Goal: Check status: Check status

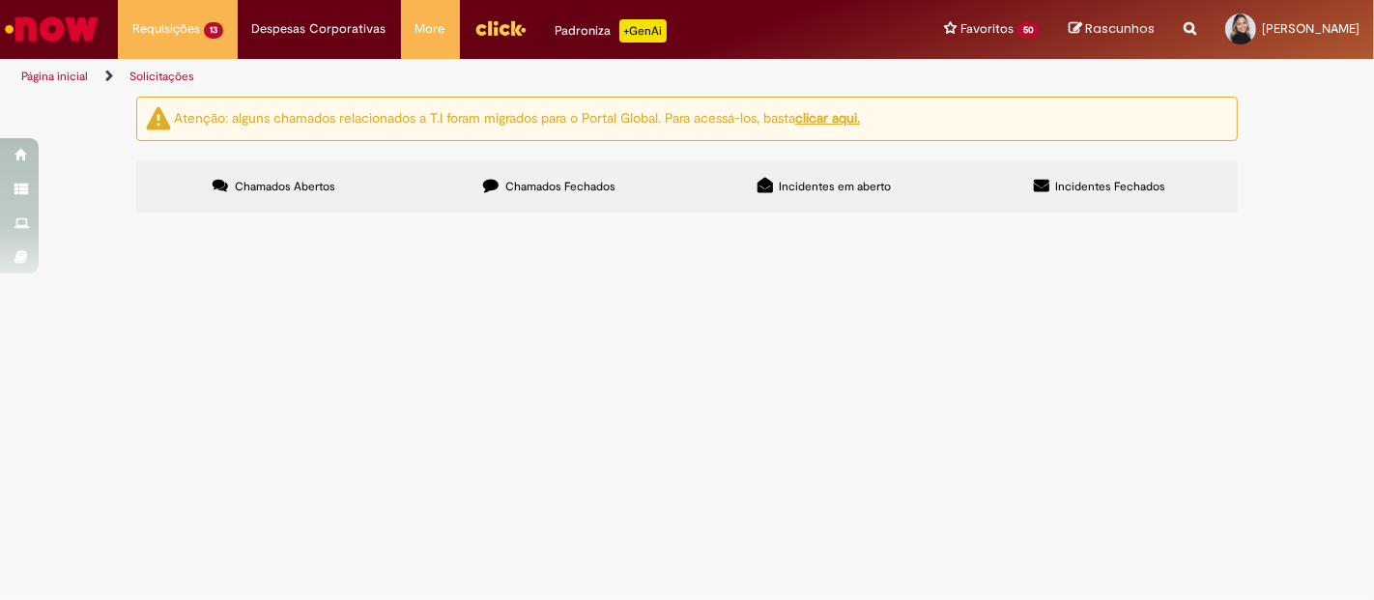
click at [0, 0] on span "Exceção da Crítica Financeira" at bounding box center [0, 0] width 0 height 0
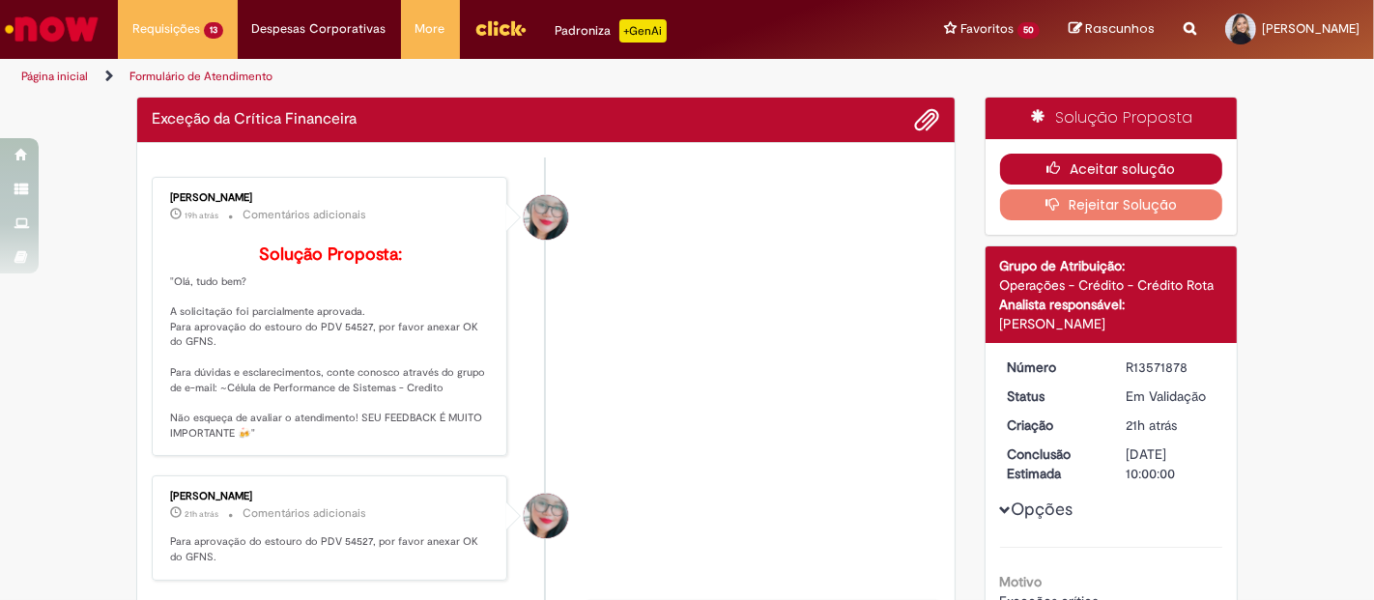
click at [1110, 169] on button "Aceitar solução" at bounding box center [1111, 169] width 223 height 31
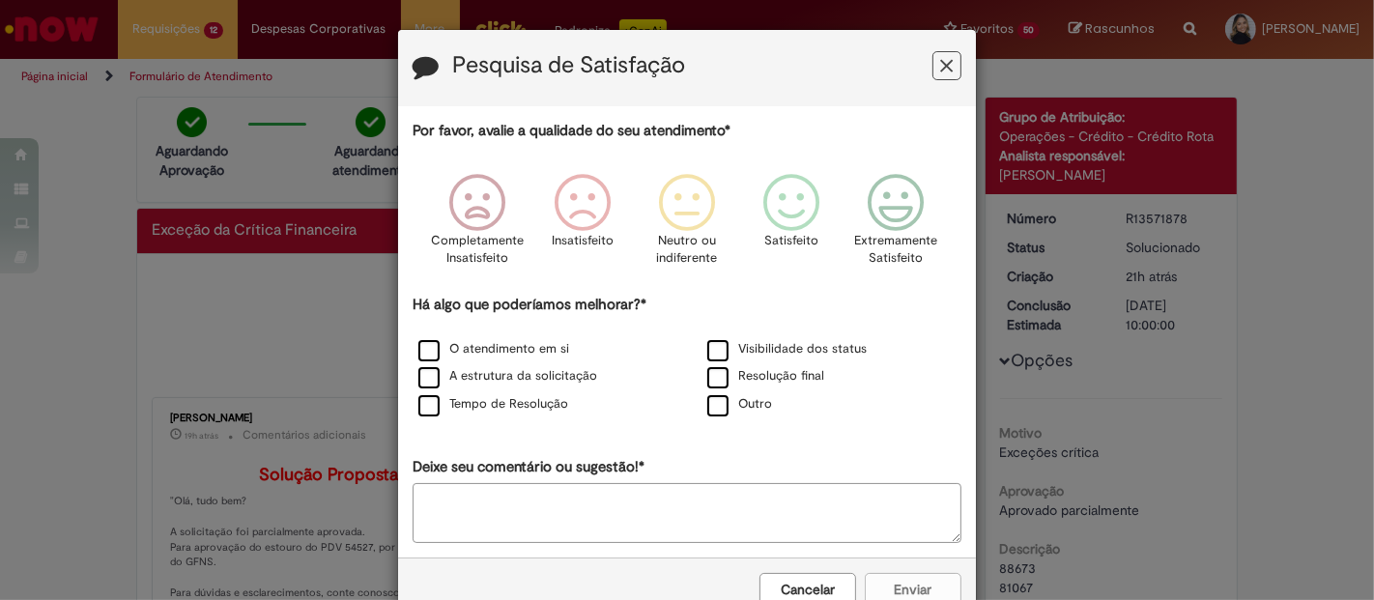
click at [933, 68] on button "Feedback" at bounding box center [947, 65] width 29 height 29
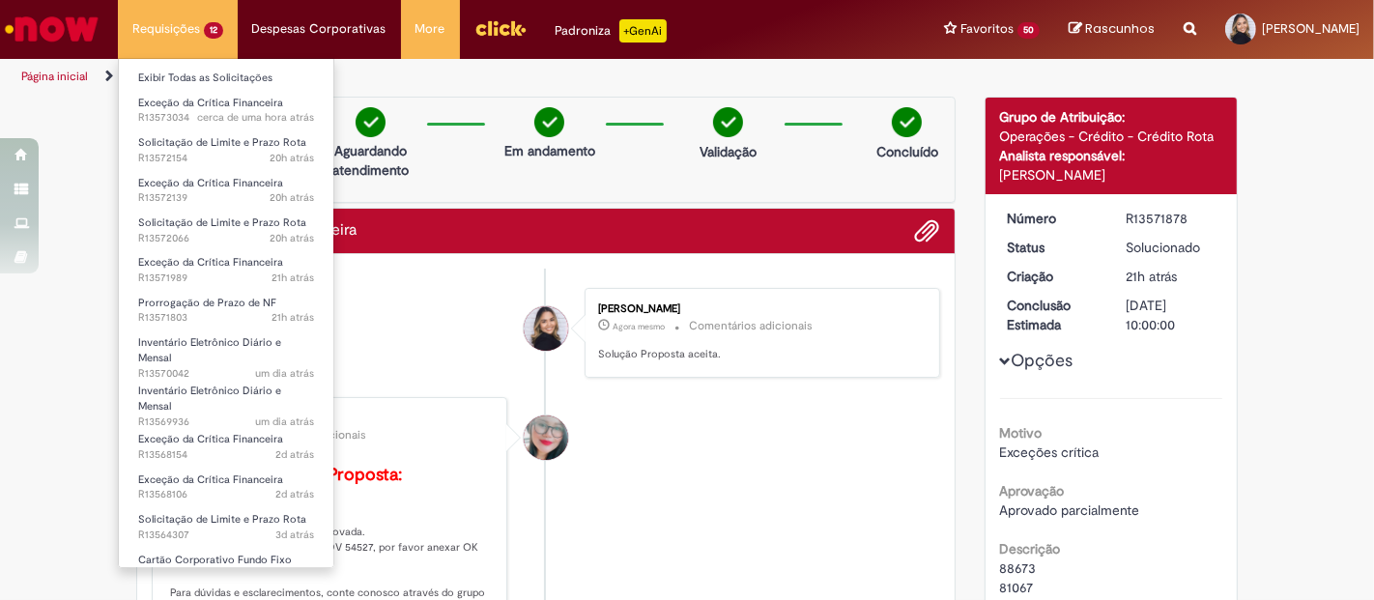
click at [201, 24] on li "Requisições 12 Exibir Todas as Solicitações Exceção da Crítica Financeira cerca…" at bounding box center [178, 29] width 120 height 58
click at [210, 70] on link "Exibir Todas as Solicitações" at bounding box center [226, 78] width 215 height 21
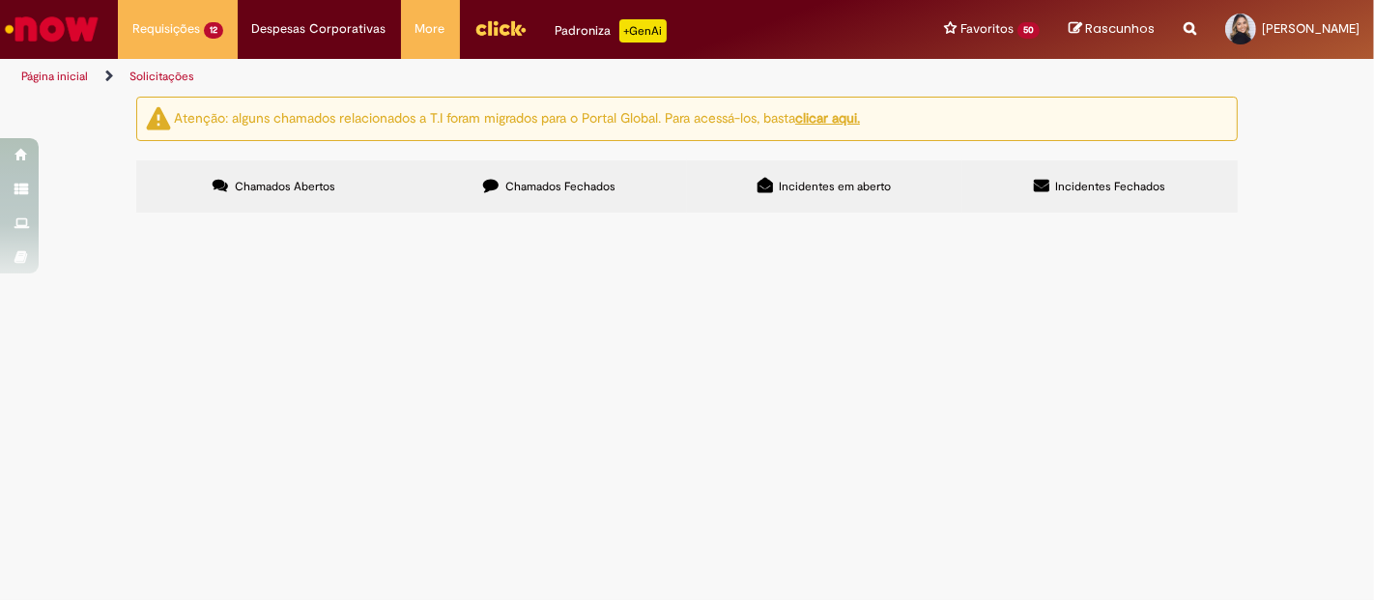
scroll to position [305, 0]
click at [0, 0] on span "Solicitação de Limite e Prazo Rota" at bounding box center [0, 0] width 0 height 0
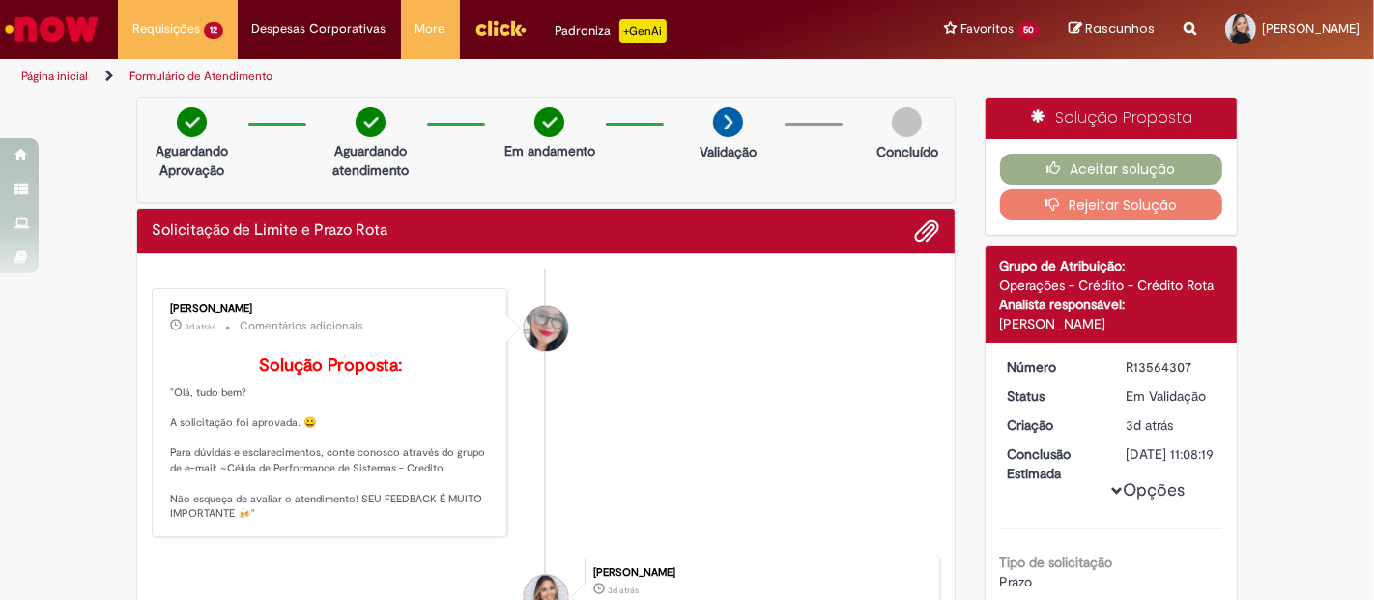
scroll to position [322, 0]
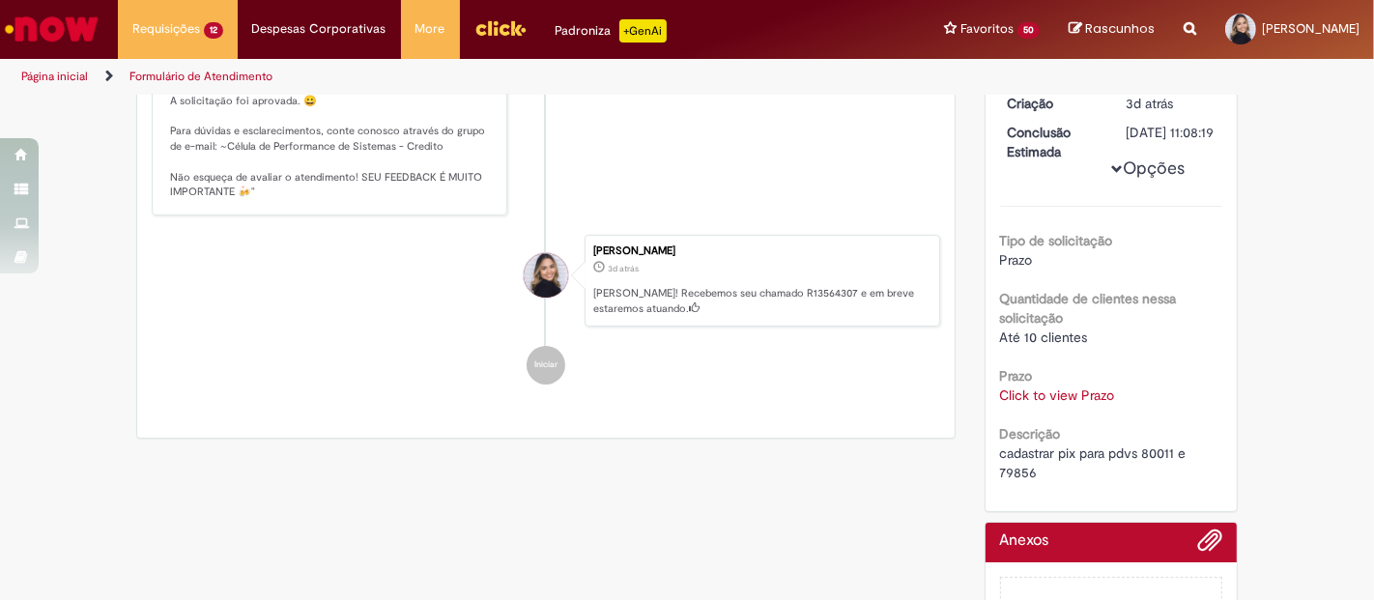
click at [1013, 481] on span "cadastrar pix para pdvs 80011 e 79856" at bounding box center [1095, 463] width 190 height 37
click at [1012, 481] on span "cadastrar pix para pdvs 80011 e 79856" at bounding box center [1095, 463] width 190 height 37
copy span "79856"
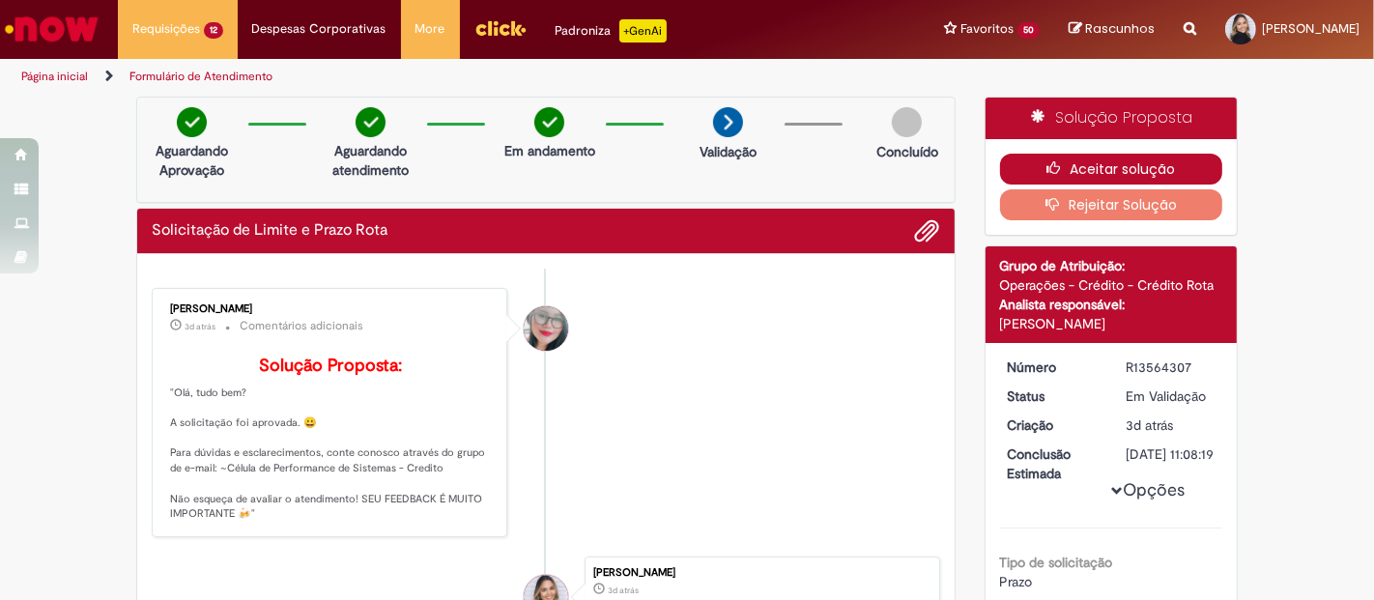
click at [1115, 164] on button "Aceitar solução" at bounding box center [1111, 169] width 223 height 31
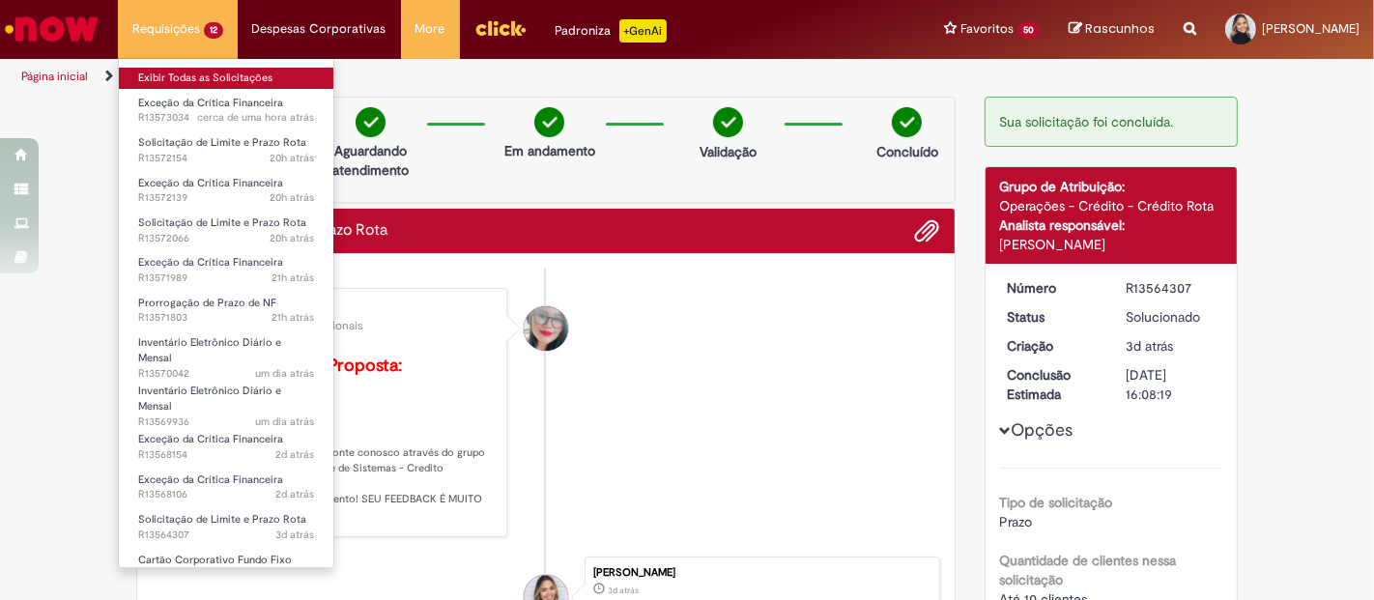
click at [149, 72] on link "Exibir Todas as Solicitações" at bounding box center [226, 78] width 215 height 21
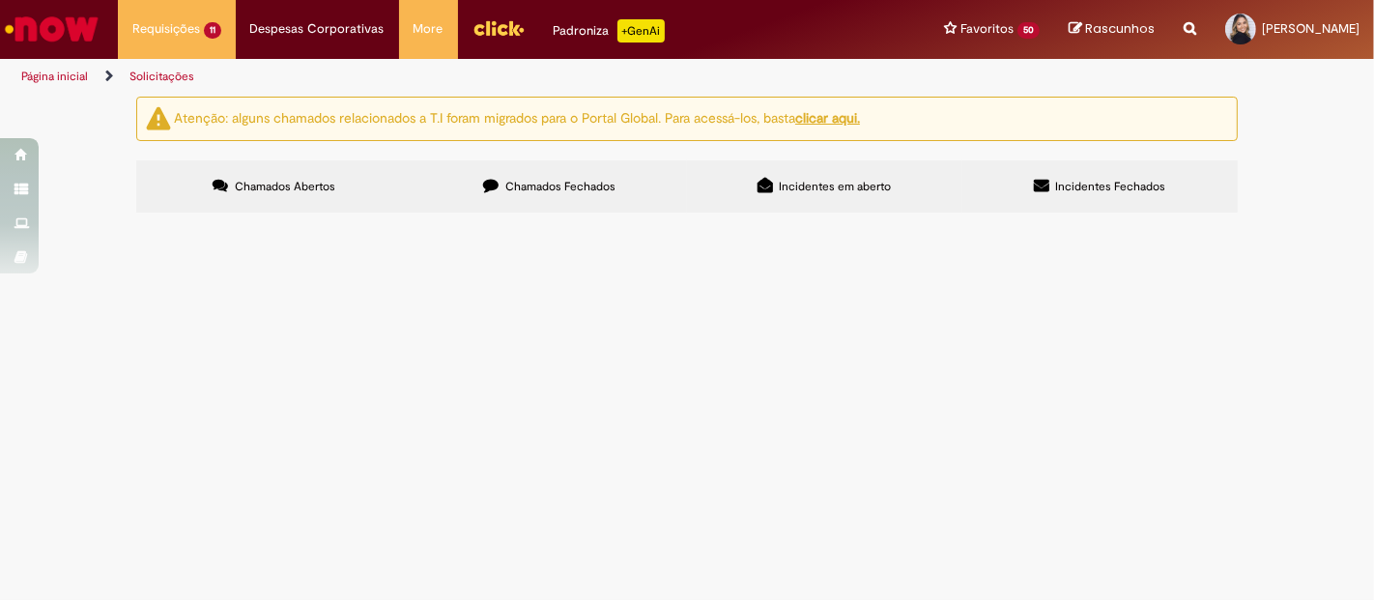
scroll to position [256, 0]
click at [0, 0] on span "Exceção da Crítica Financeira" at bounding box center [0, 0] width 0 height 0
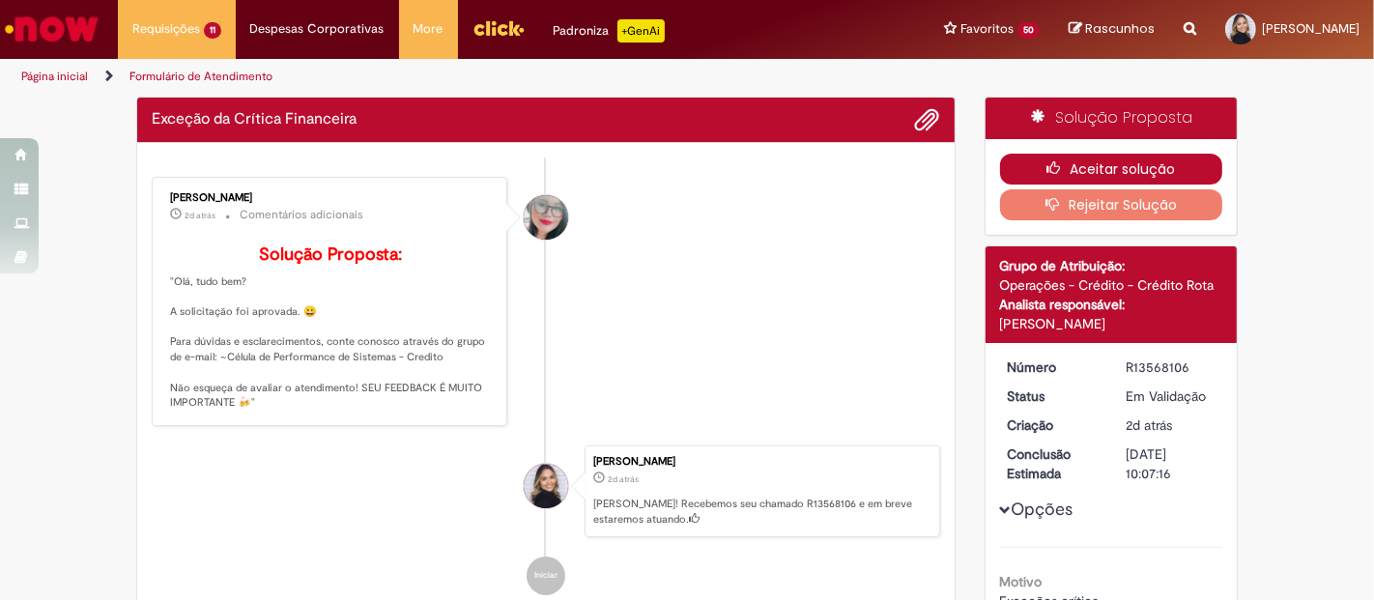
click at [1099, 167] on button "Aceitar solução" at bounding box center [1111, 169] width 223 height 31
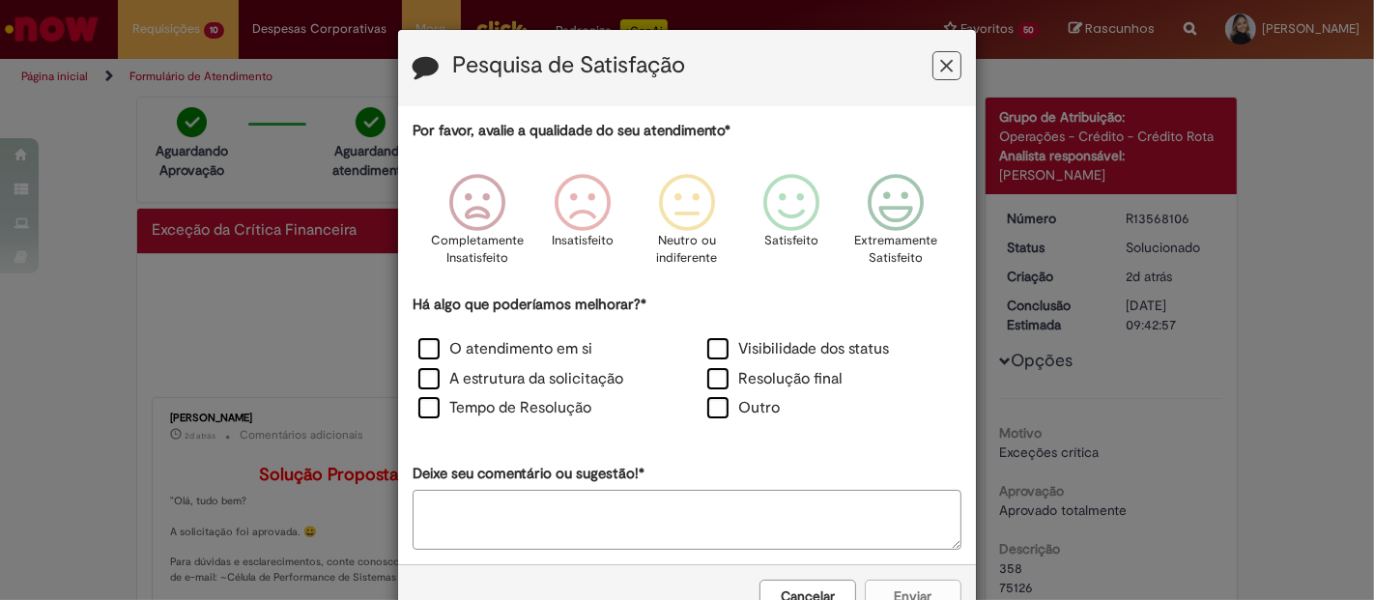
click at [941, 68] on icon "Feedback" at bounding box center [947, 66] width 13 height 20
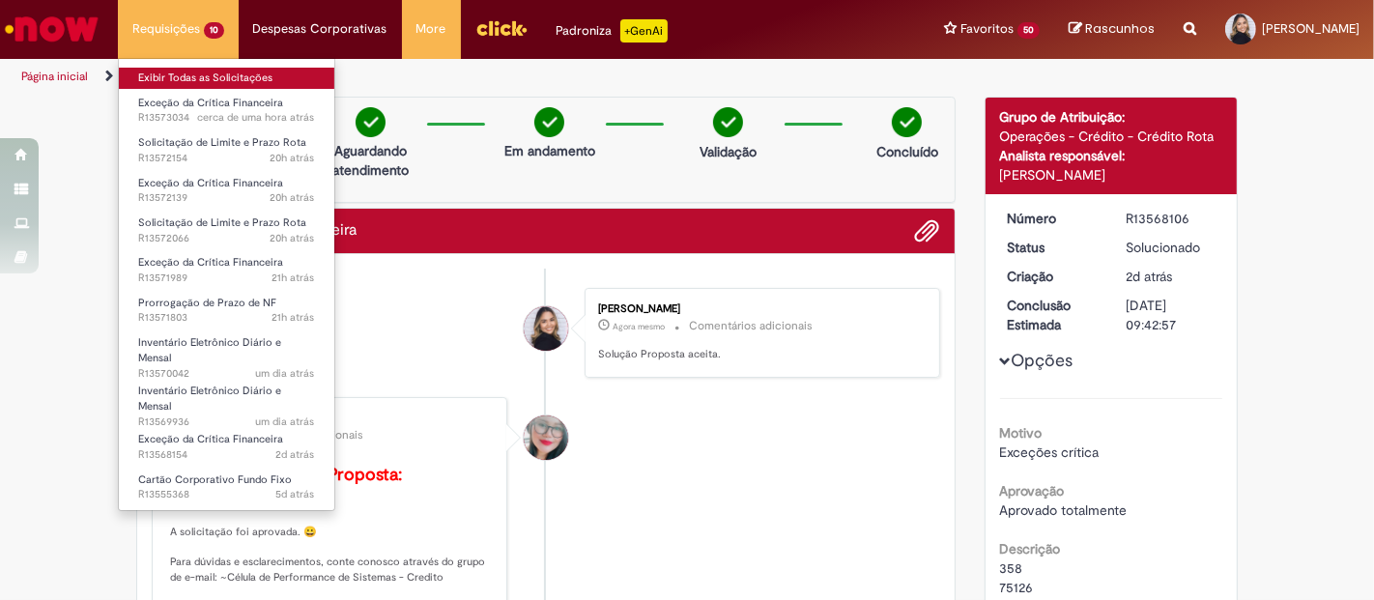
click at [243, 68] on link "Exibir Todas as Solicitações" at bounding box center [227, 78] width 216 height 21
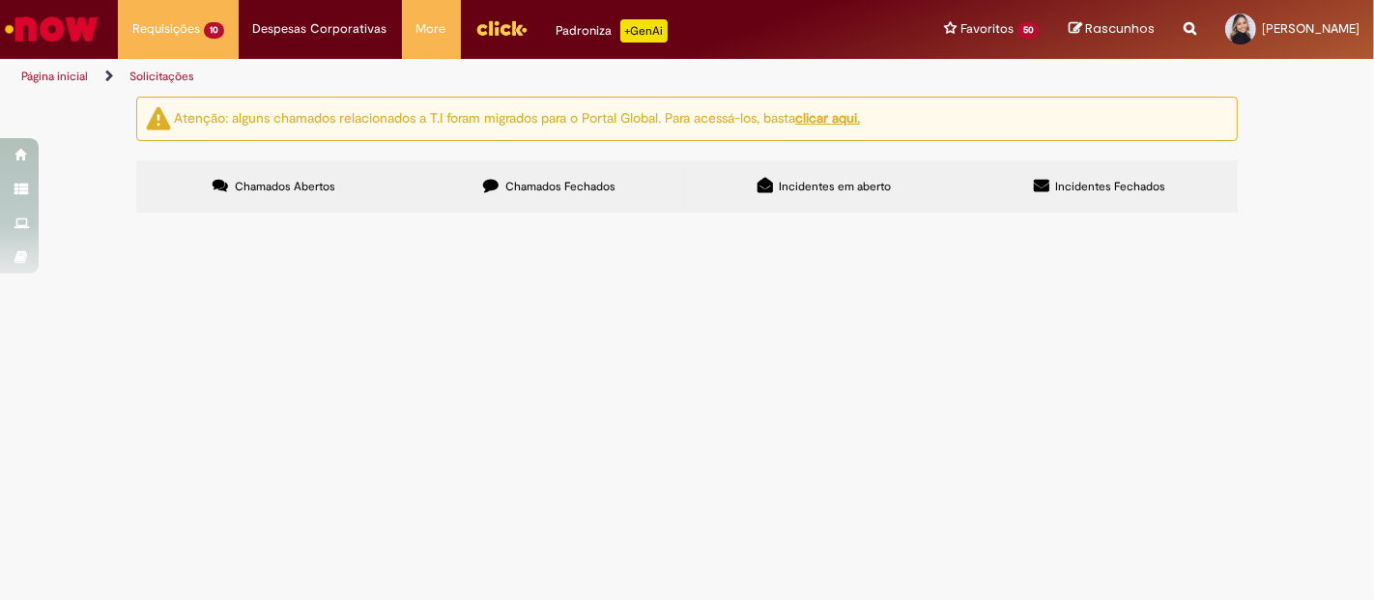
scroll to position [215, 0]
click at [0, 0] on span "37988" at bounding box center [0, 0] width 0 height 0
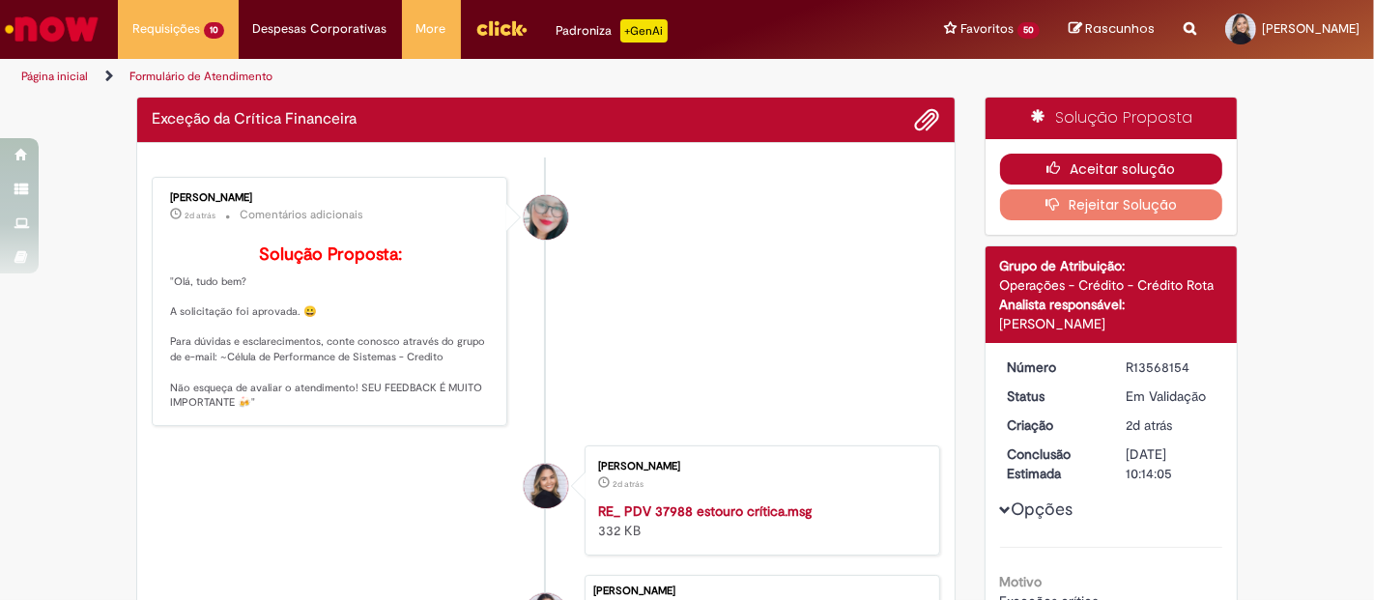
click at [1128, 165] on button "Aceitar solução" at bounding box center [1111, 169] width 223 height 31
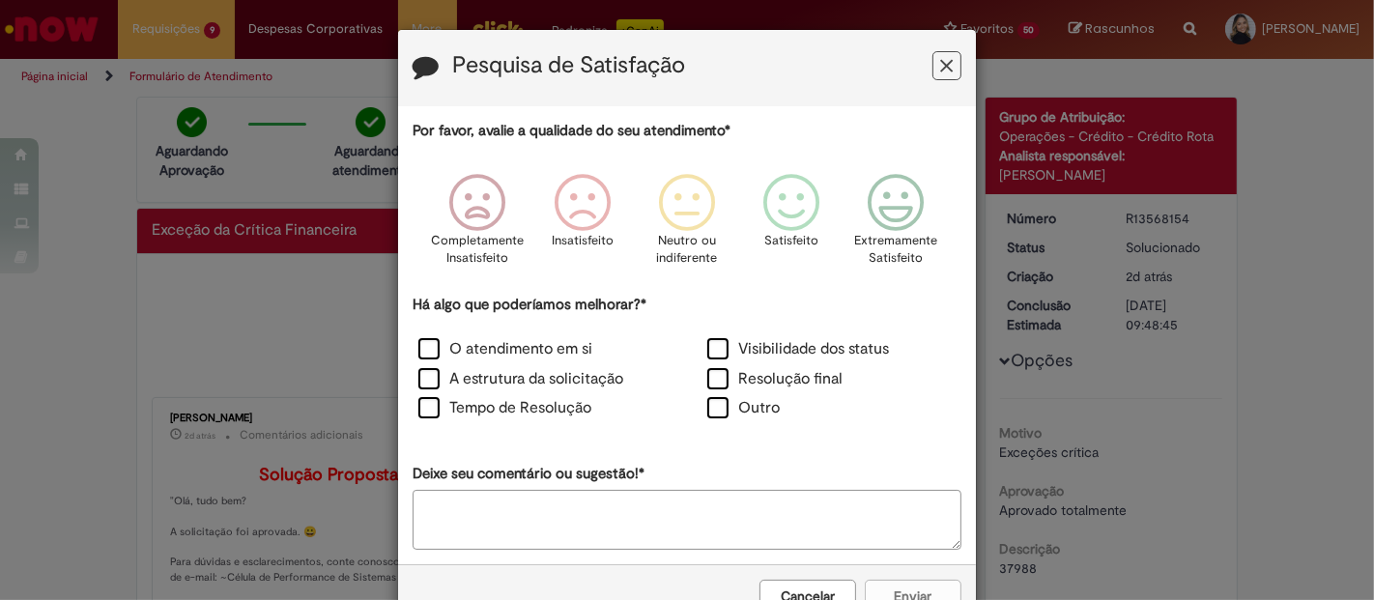
click at [933, 61] on button "Feedback" at bounding box center [947, 65] width 29 height 29
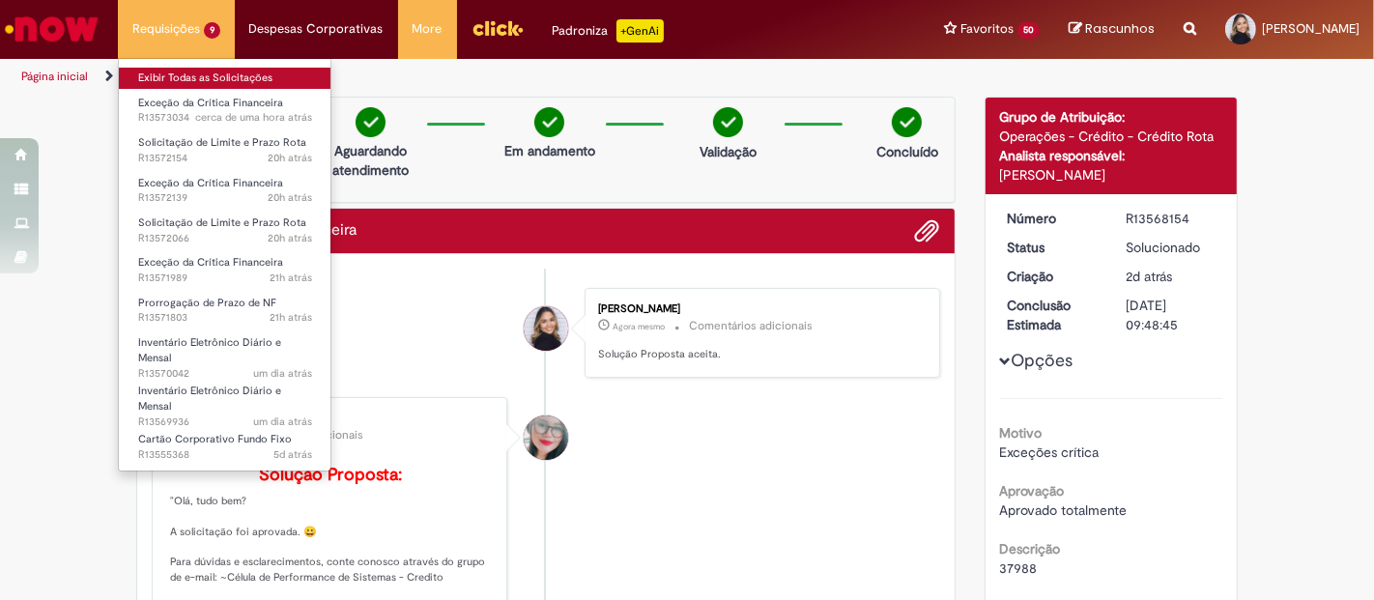
click at [213, 68] on link "Exibir Todas as Solicitações" at bounding box center [225, 78] width 213 height 21
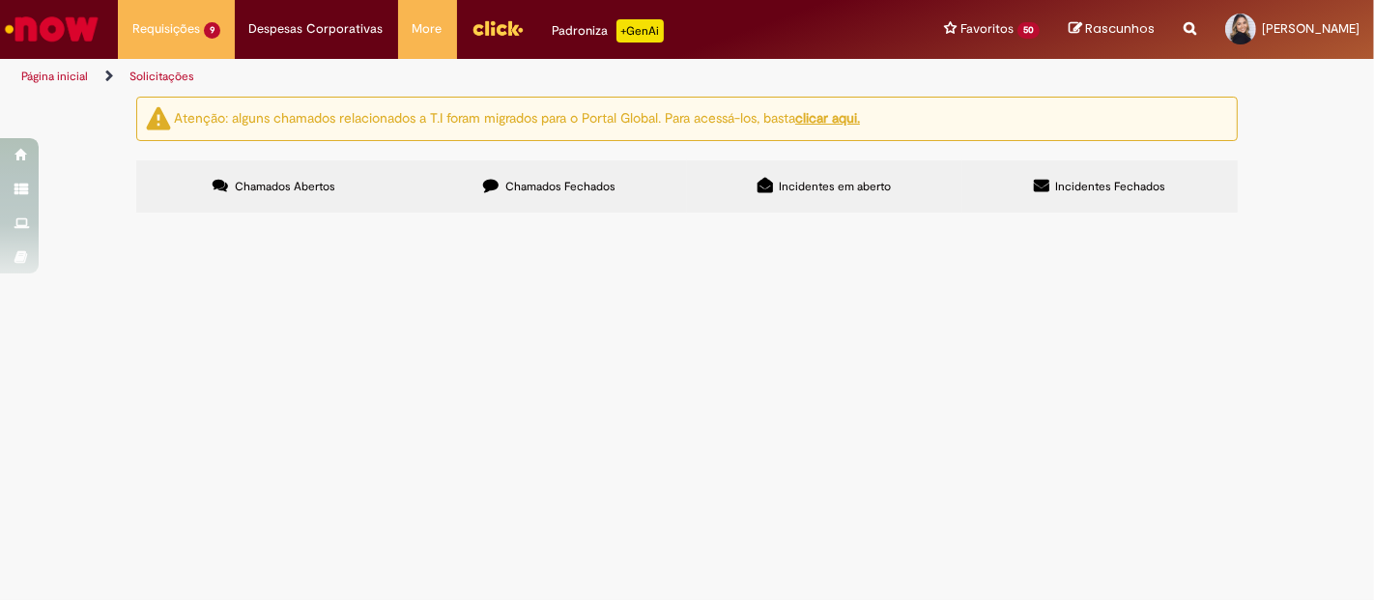
click at [0, 0] on span "Exceção da Crítica Financeira" at bounding box center [0, 0] width 0 height 0
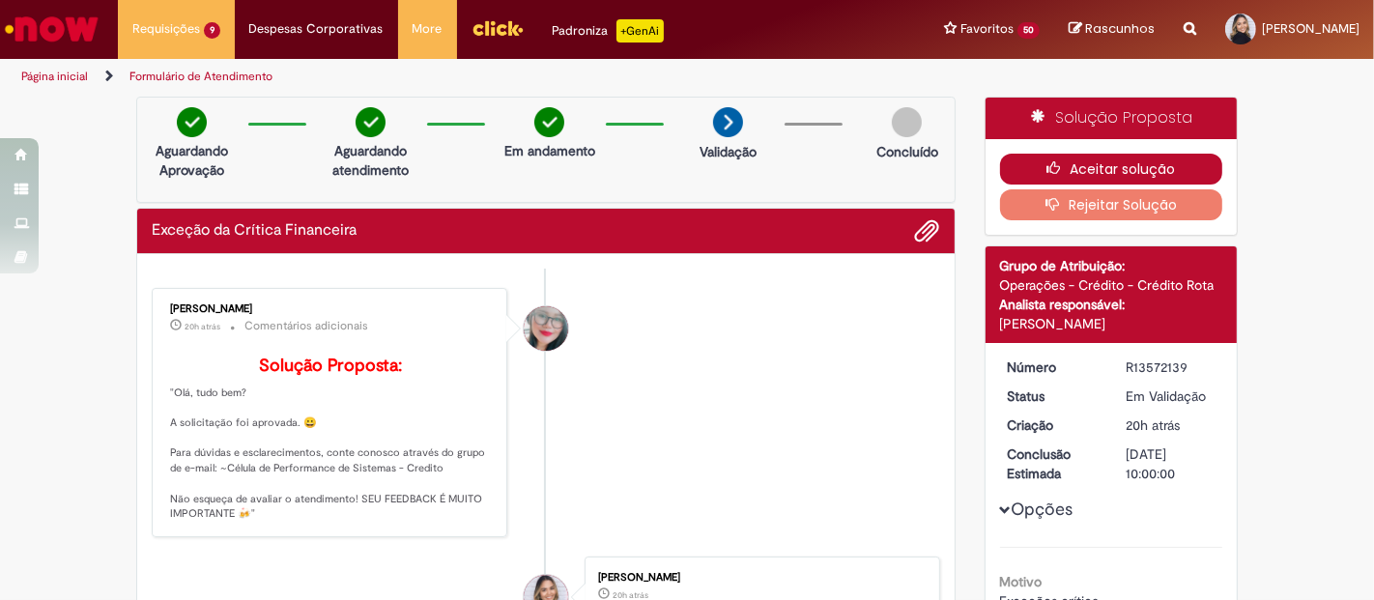
click at [1122, 160] on button "Aceitar solução" at bounding box center [1111, 169] width 223 height 31
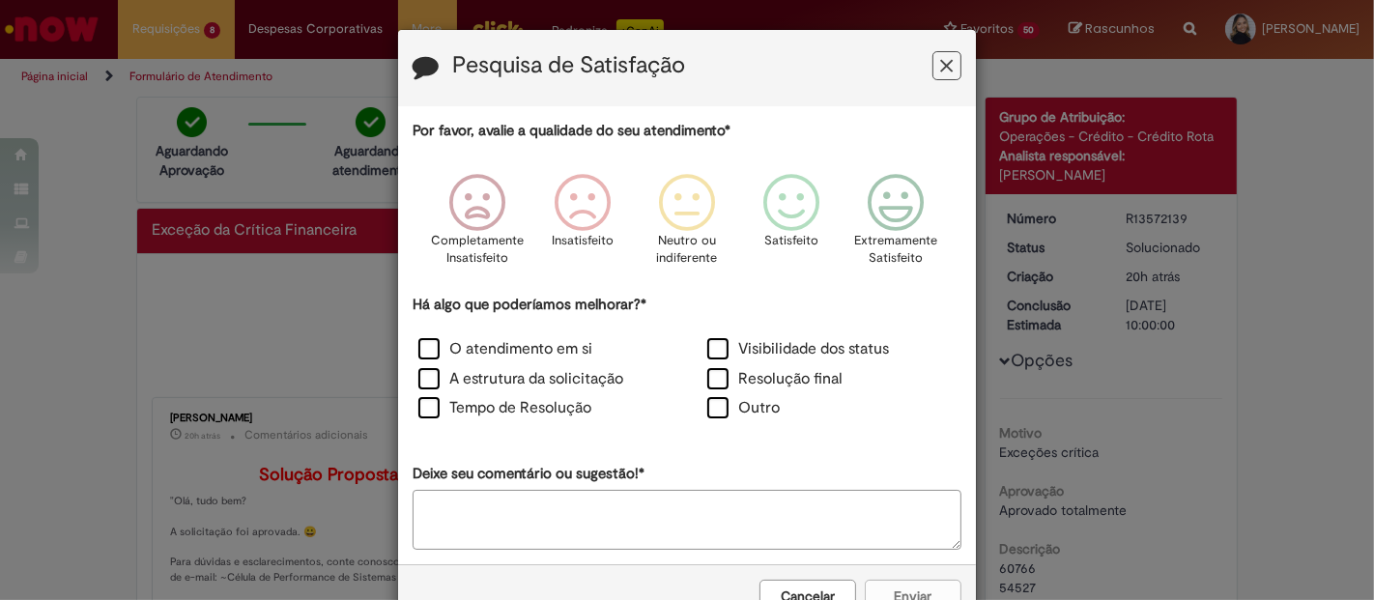
click at [941, 70] on icon "Feedback" at bounding box center [947, 66] width 13 height 20
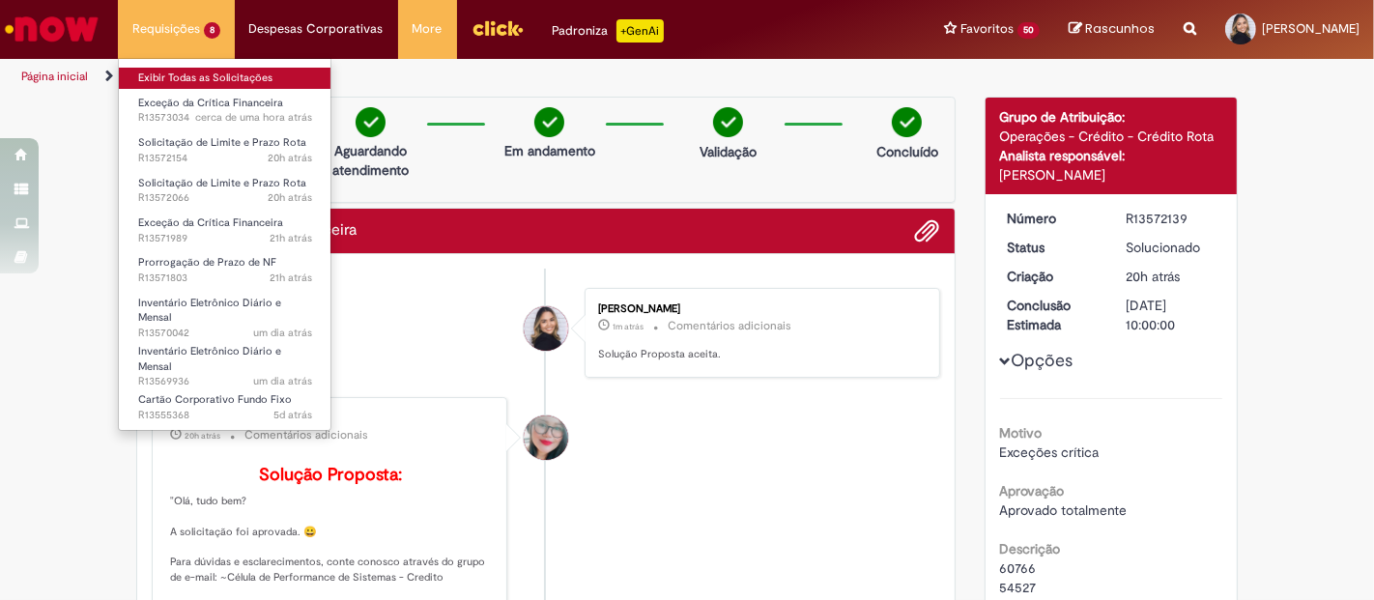
click at [198, 72] on link "Exibir Todas as Solicitações" at bounding box center [225, 78] width 213 height 21
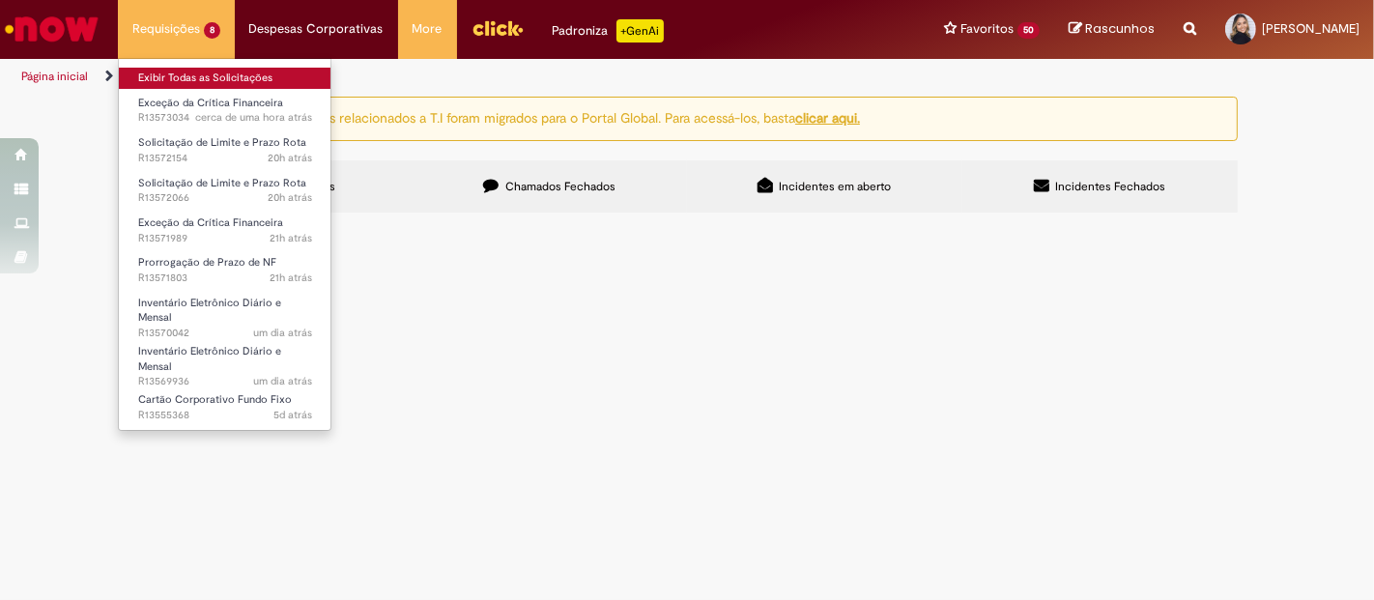
click at [199, 72] on link "Exibir Todas as Solicitações" at bounding box center [225, 78] width 213 height 21
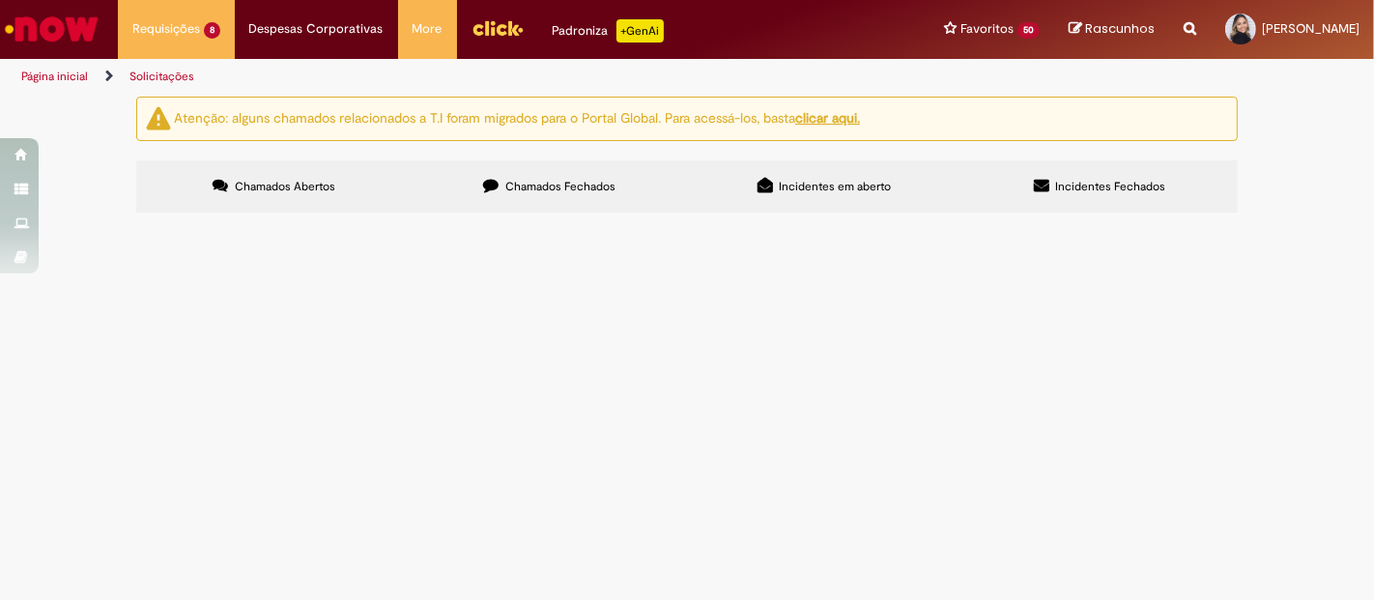
scroll to position [150, 0]
click at [0, 0] on span "1691 59276" at bounding box center [0, 0] width 0 height 0
click at [0, 0] on table "Número Oferta Descrição Fase Status R13573034 Exceção da Crítica Financeira 169…" at bounding box center [0, 0] width 0 height 0
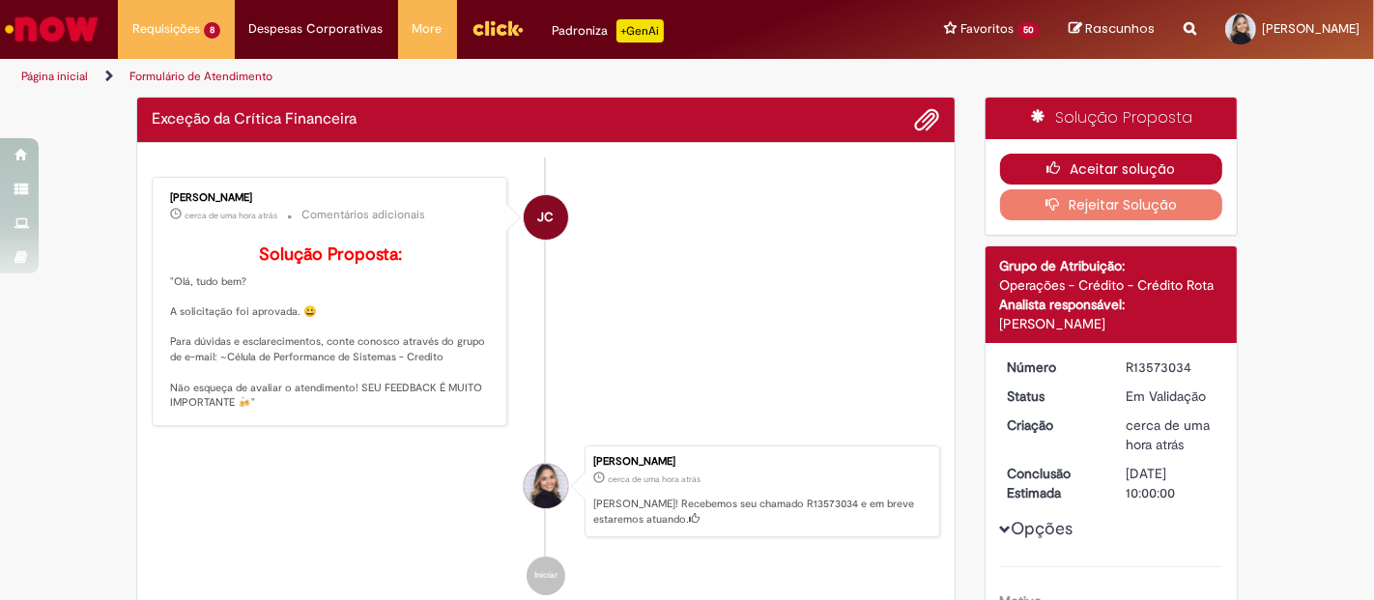
click at [1126, 169] on button "Aceitar solução" at bounding box center [1111, 169] width 223 height 31
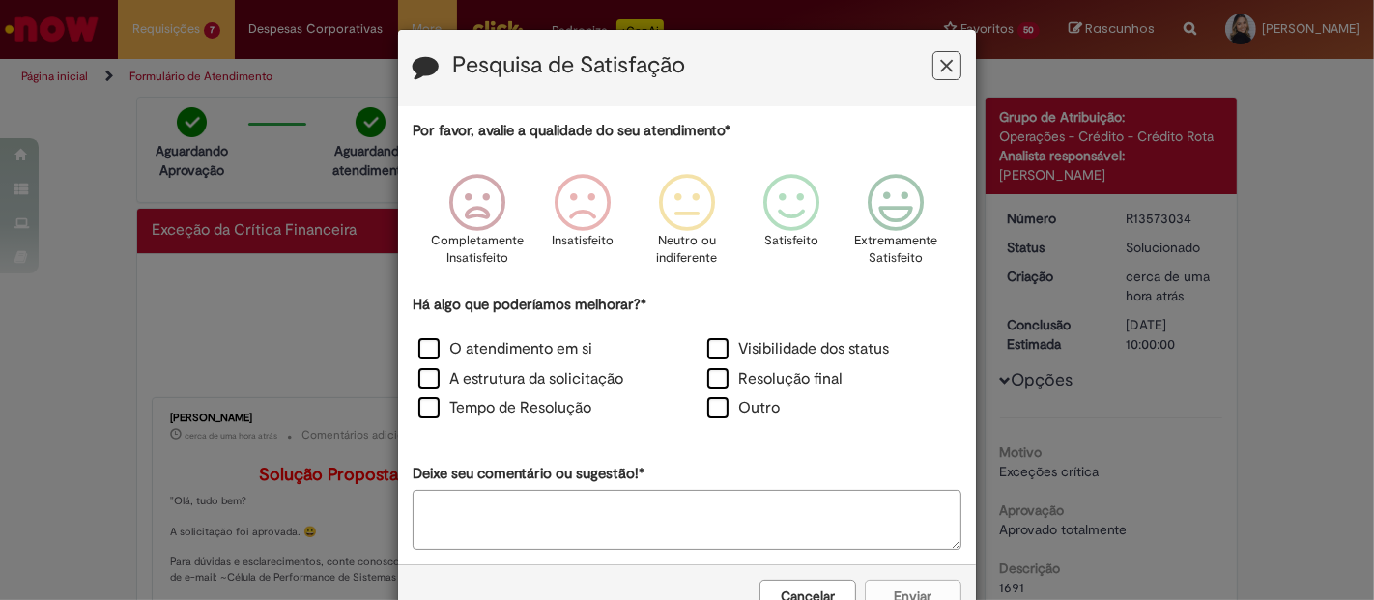
click at [933, 65] on button "Feedback" at bounding box center [947, 65] width 29 height 29
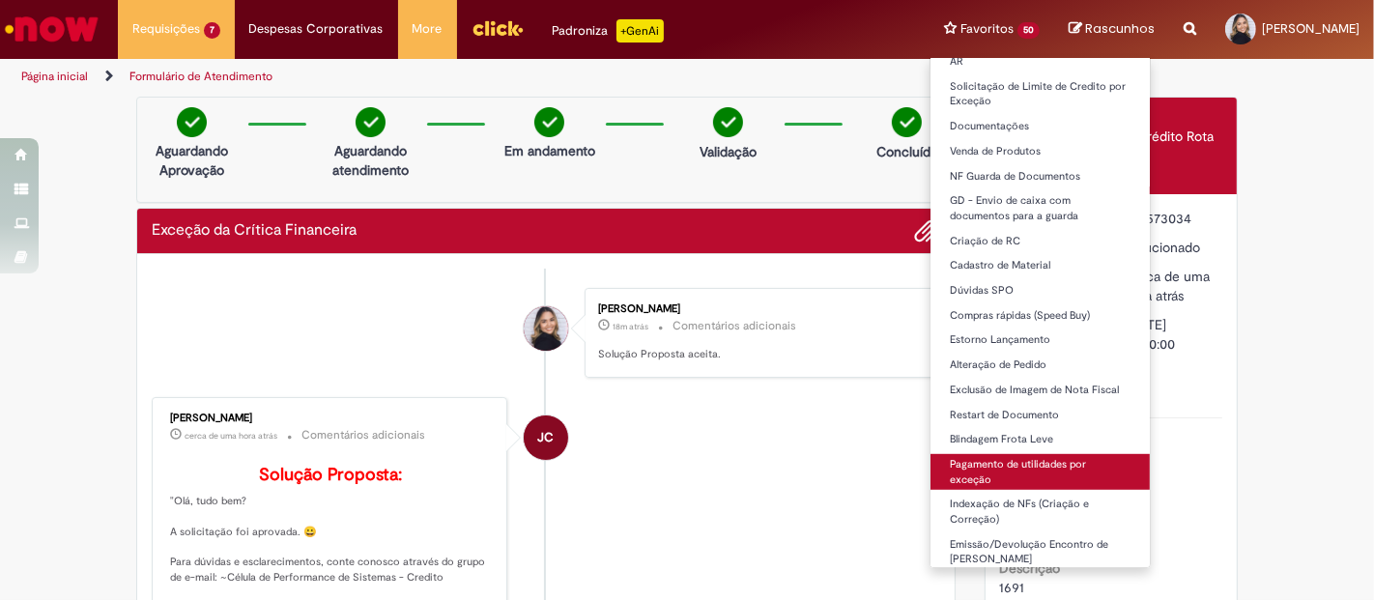
scroll to position [979, 0]
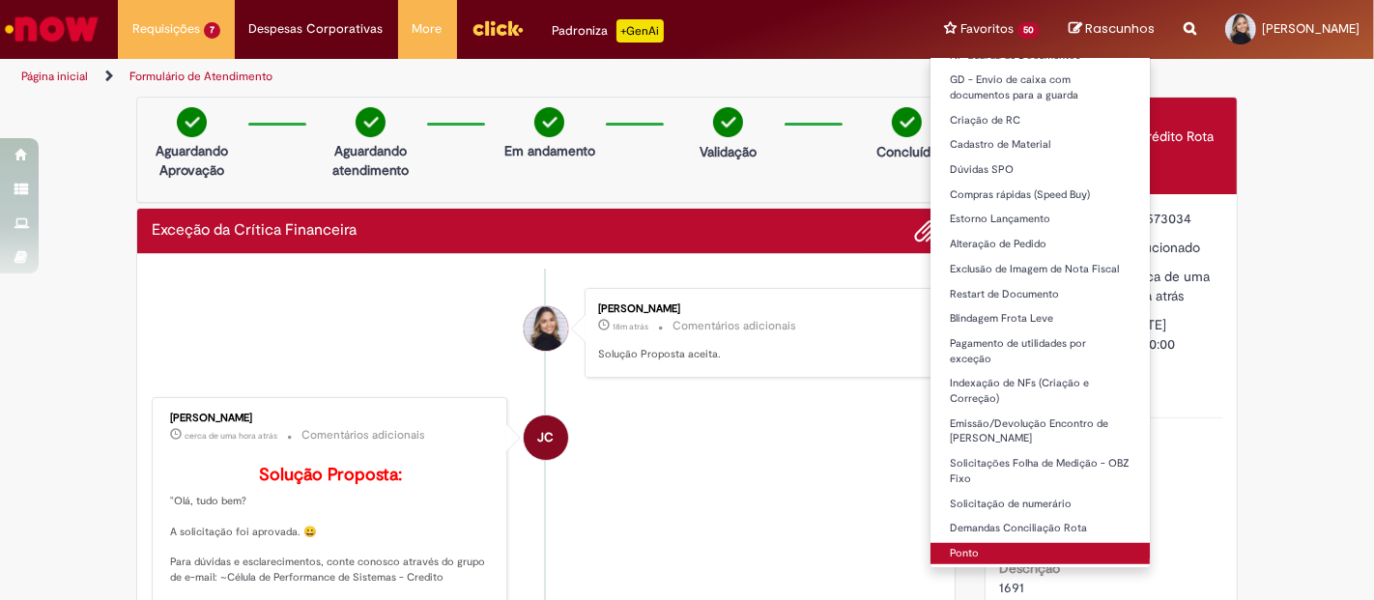
click at [1033, 551] on link "Ponto" at bounding box center [1040, 553] width 219 height 21
